Goal: Ask a question

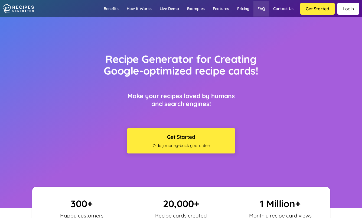
click at [255, 9] on link "FAQ" at bounding box center [261, 9] width 16 height 16
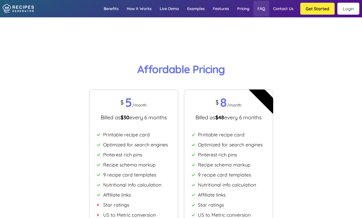
click at [261, 12] on link "FAQ" at bounding box center [261, 9] width 16 height 16
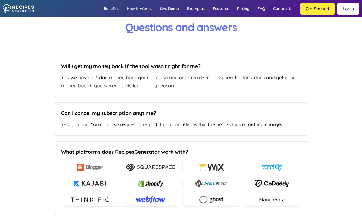
scroll to position [3429, 0]
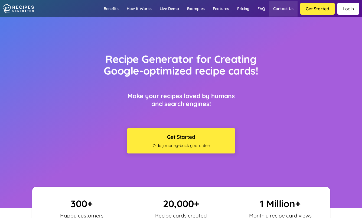
click at [283, 12] on link "Contact us" at bounding box center [283, 9] width 28 height 16
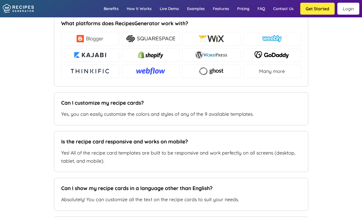
type input "soup.queen.ceo@gmail.com"
type input "soup-queen.com"
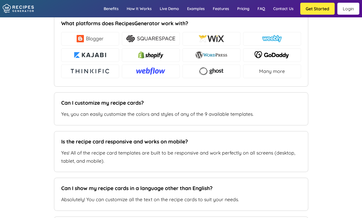
drag, startPoint x: 225, startPoint y: 135, endPoint x: 227, endPoint y: 142, distance: 7.5
type textarea "Hello! I am trying to figure out how to get my aggregate star ratings to show o…"
